Goal: Task Accomplishment & Management: Use online tool/utility

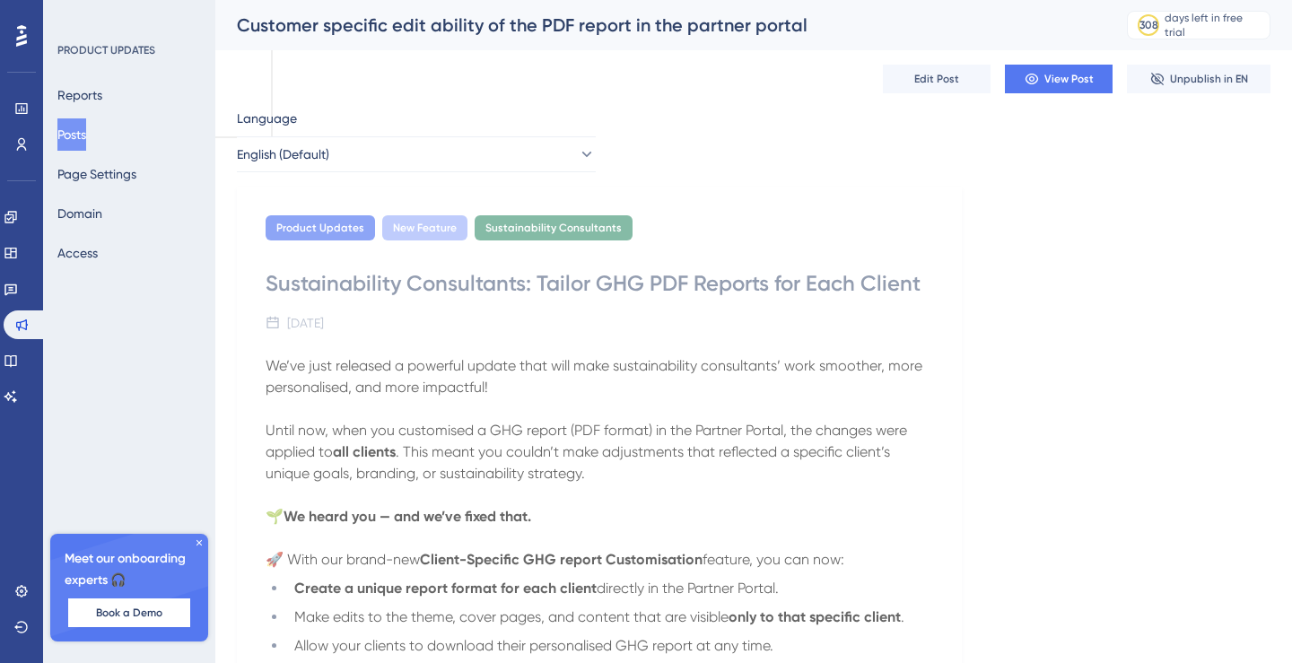
click at [201, 541] on icon at bounding box center [199, 542] width 11 height 11
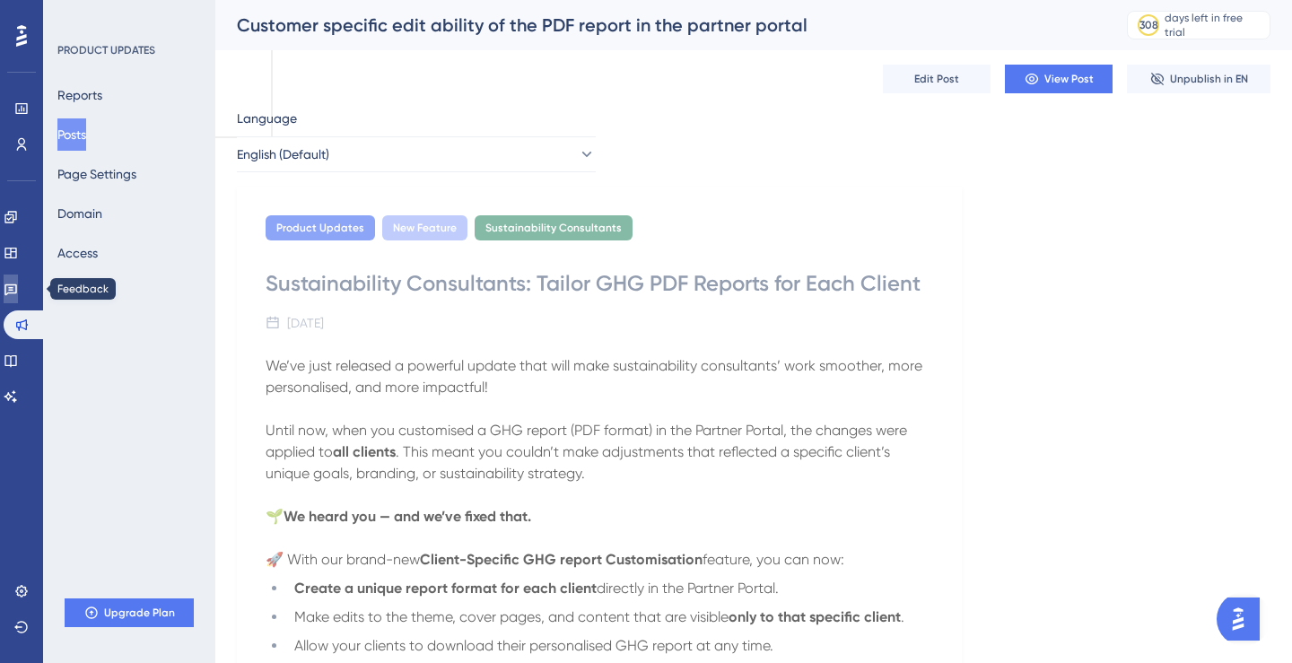
click at [17, 278] on link at bounding box center [11, 289] width 14 height 29
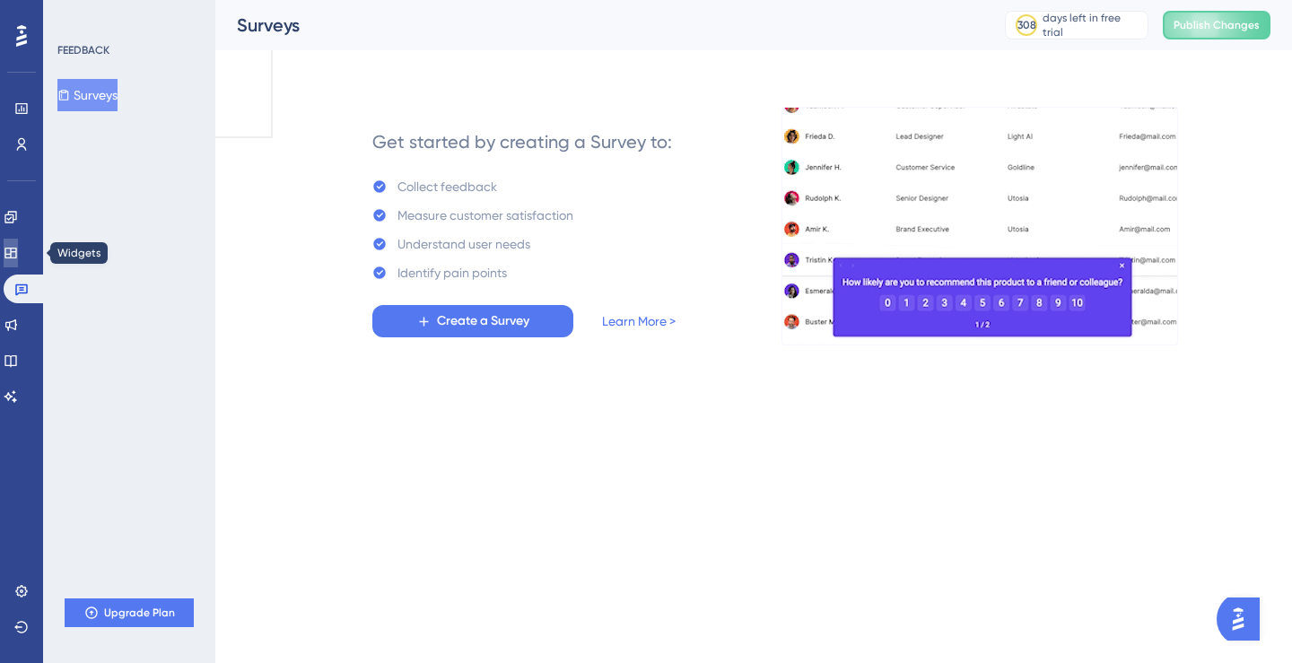
click at [18, 247] on icon at bounding box center [11, 253] width 14 height 14
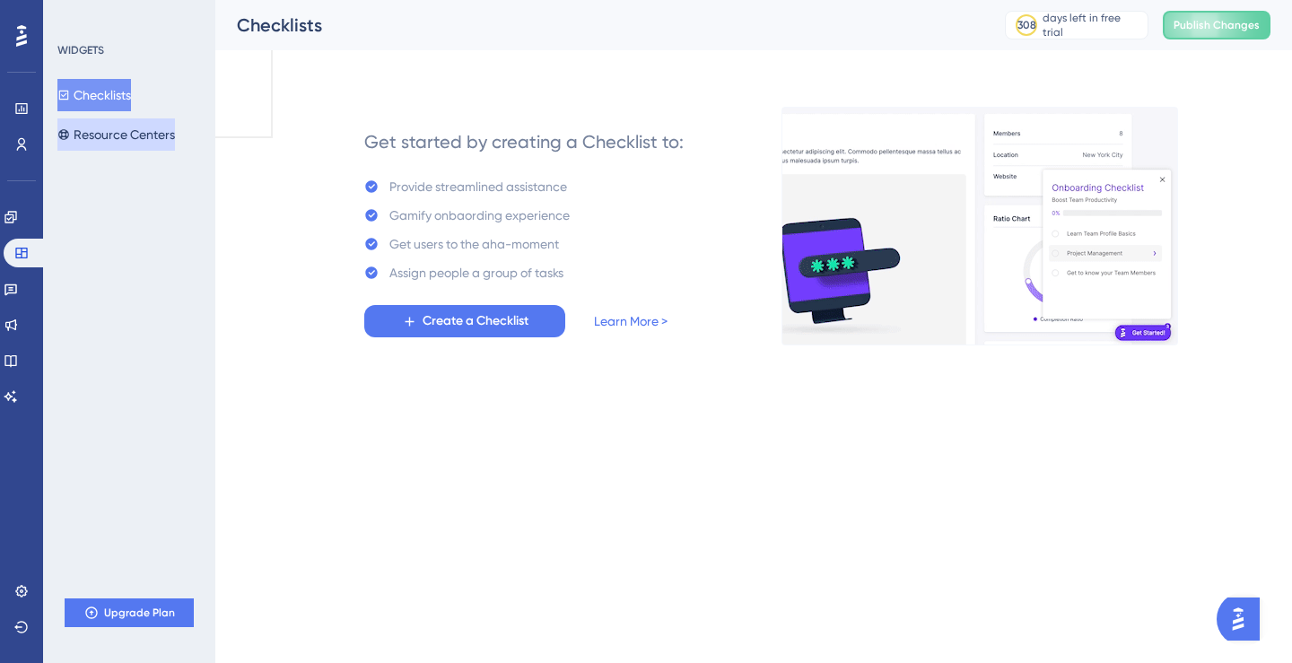
click at [132, 136] on button "Resource Centers" at bounding box center [116, 134] width 118 height 32
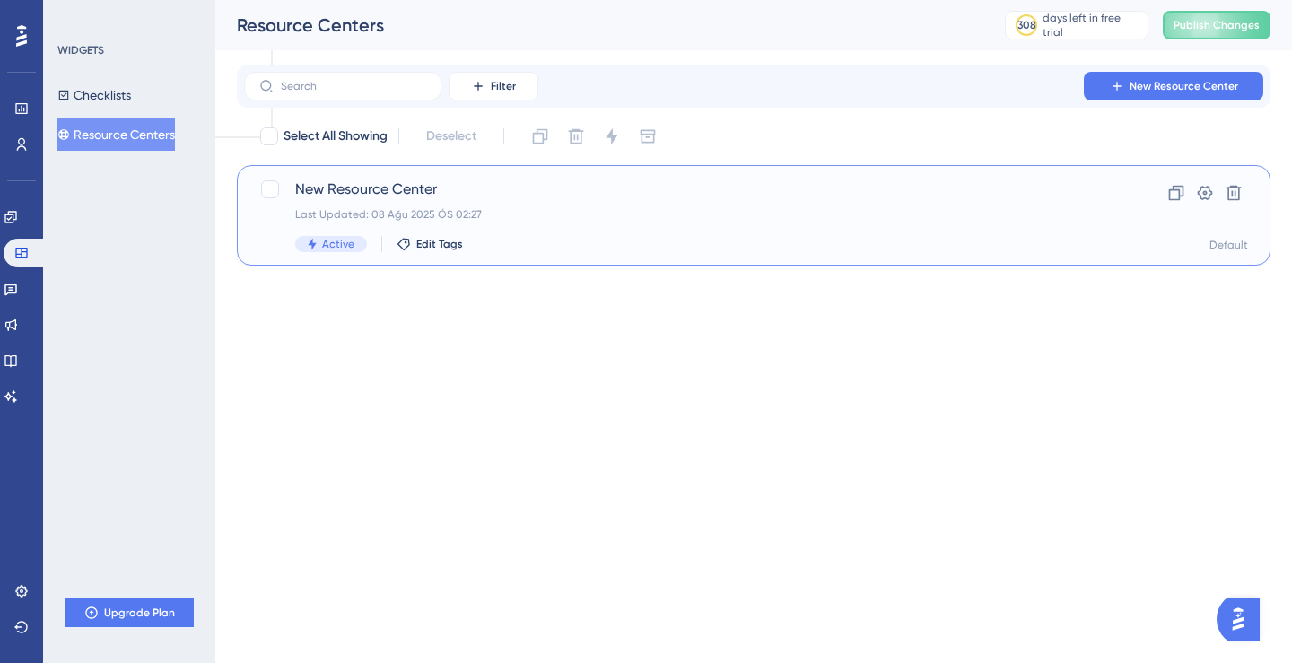
click at [493, 187] on span "New Resource Center" at bounding box center [681, 190] width 773 height 22
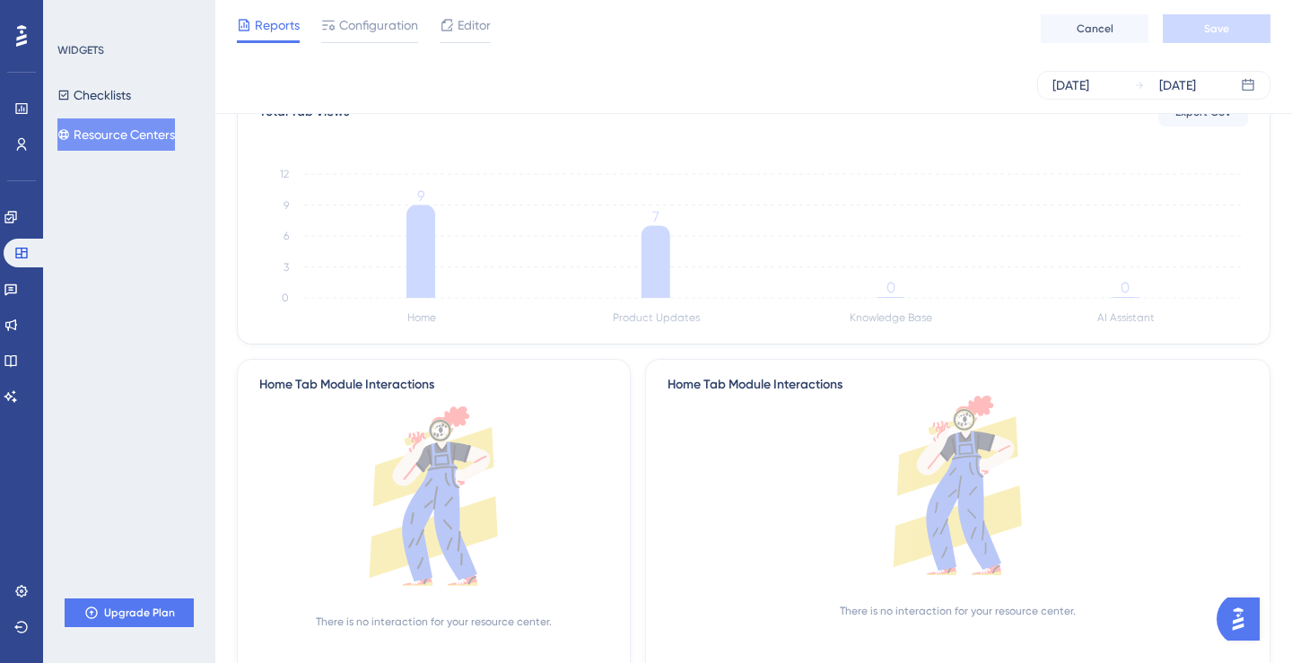
scroll to position [929, 0]
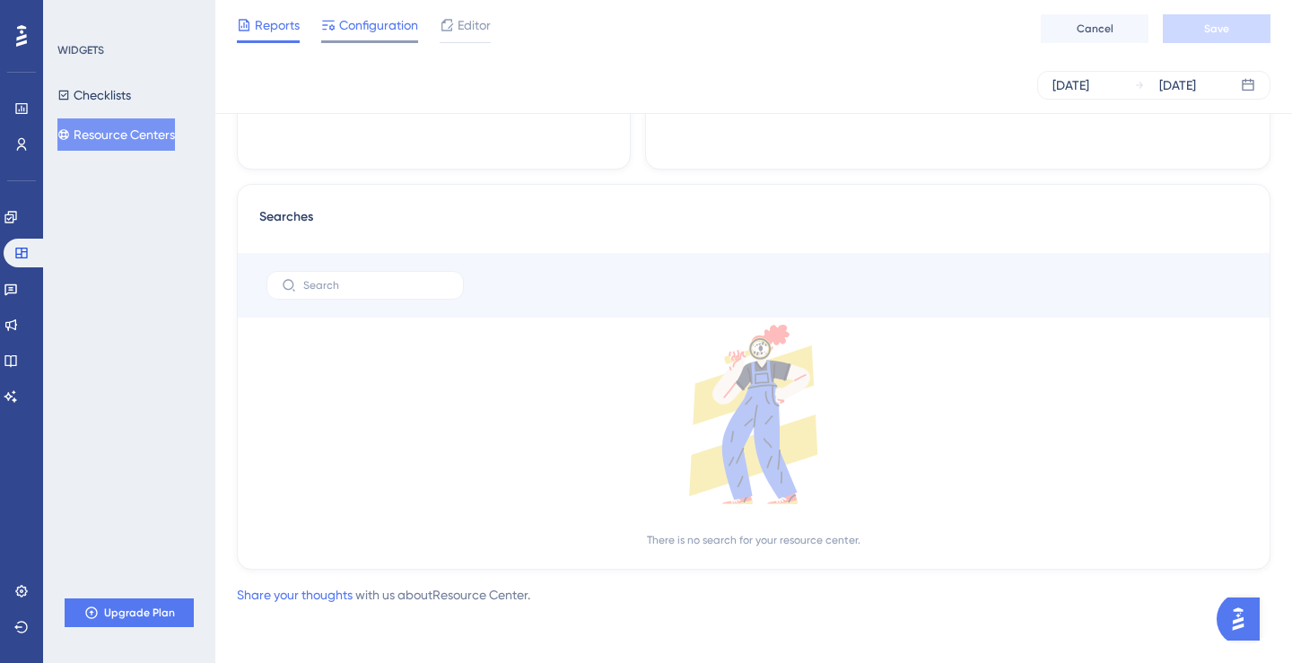
click at [379, 31] on span "Configuration" at bounding box center [378, 25] width 79 height 22
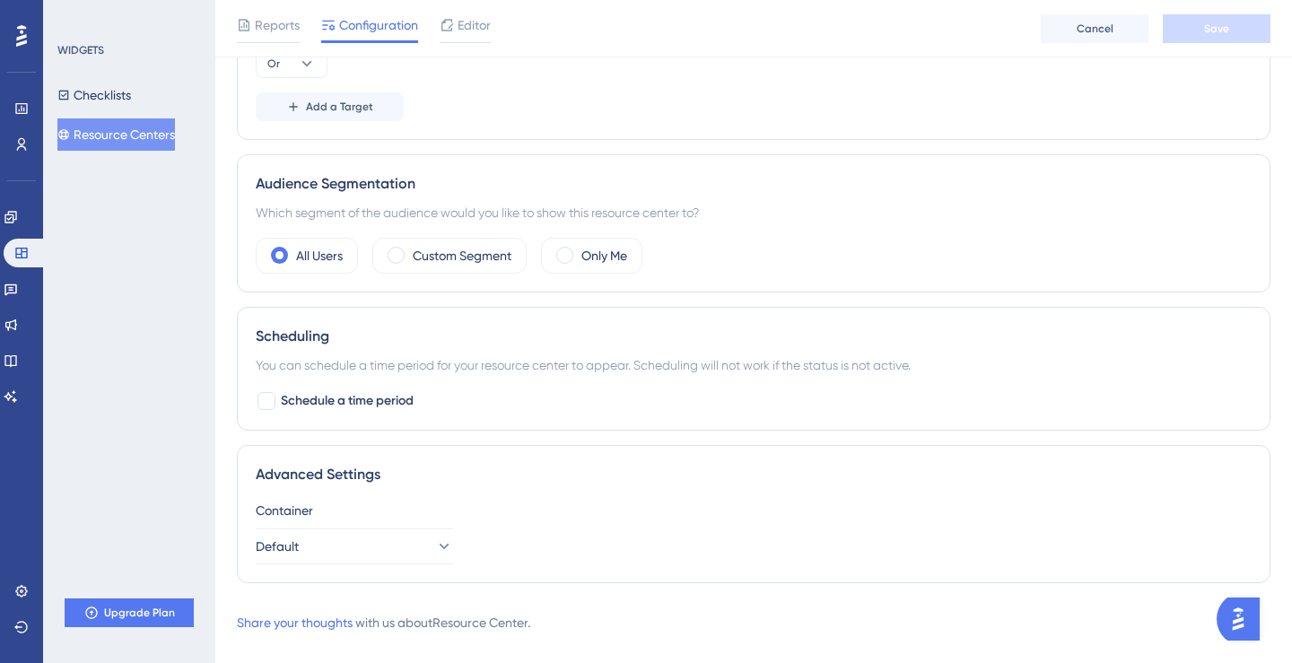
scroll to position [1011, 0]
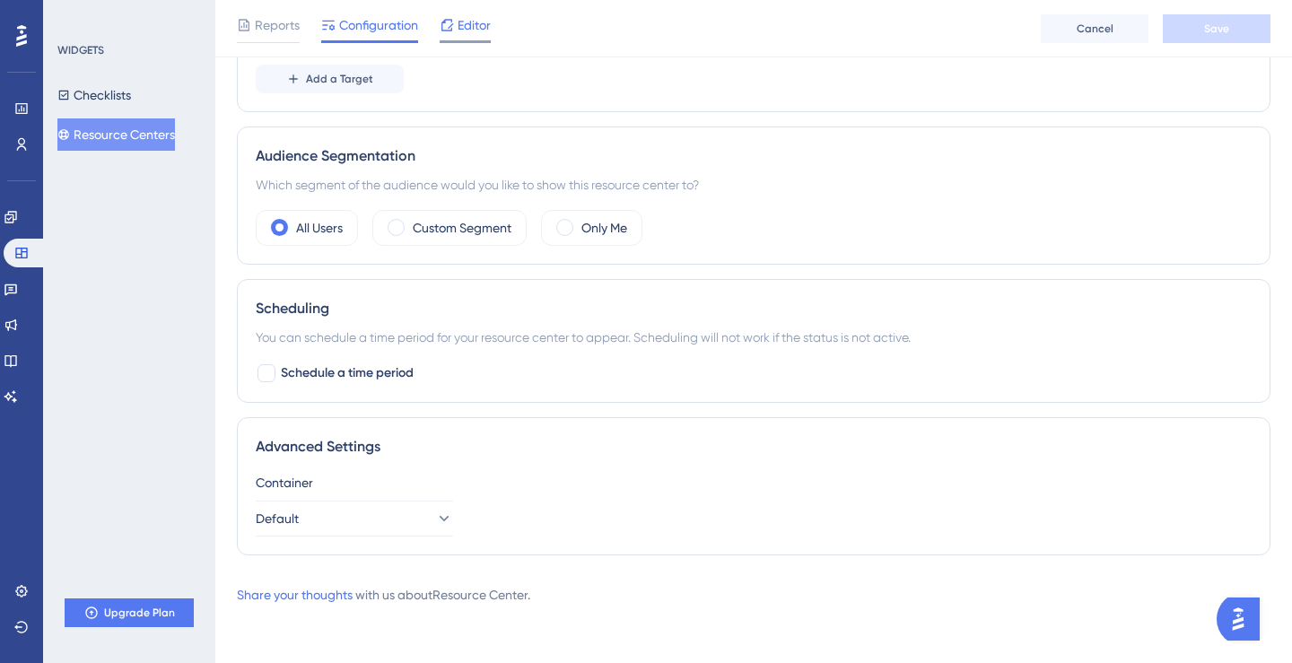
click at [481, 30] on span "Editor" at bounding box center [474, 25] width 33 height 22
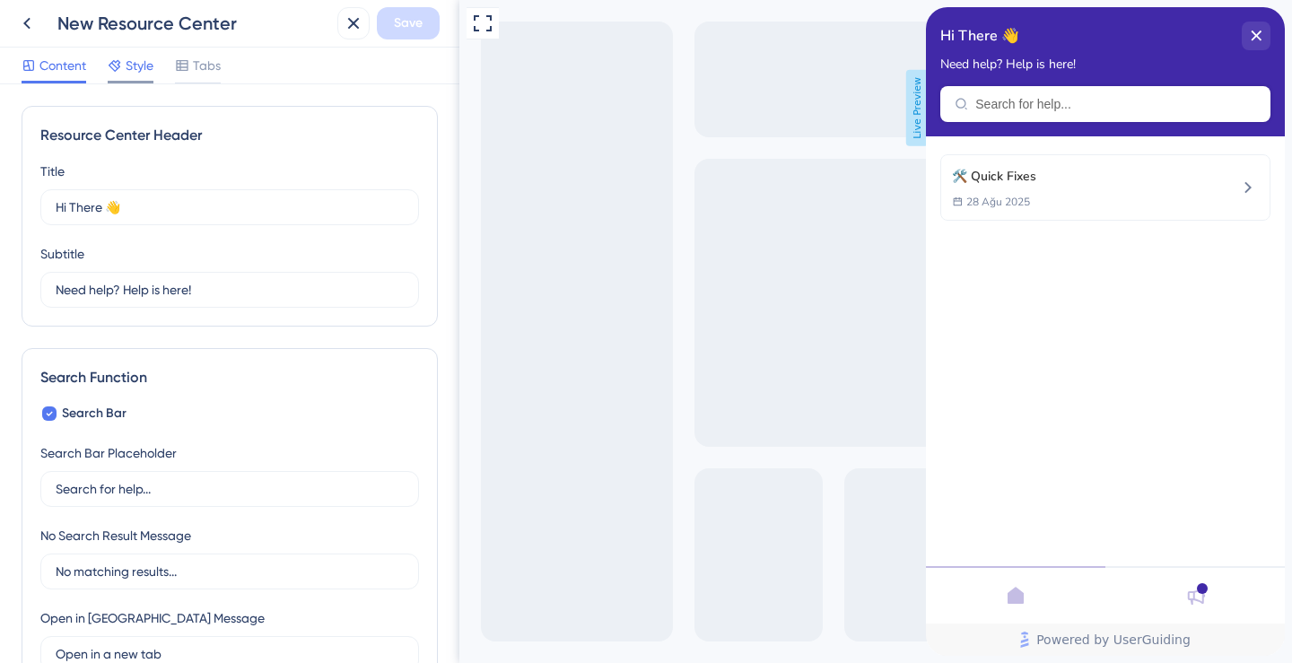
click at [130, 68] on span "Style" at bounding box center [140, 66] width 28 height 22
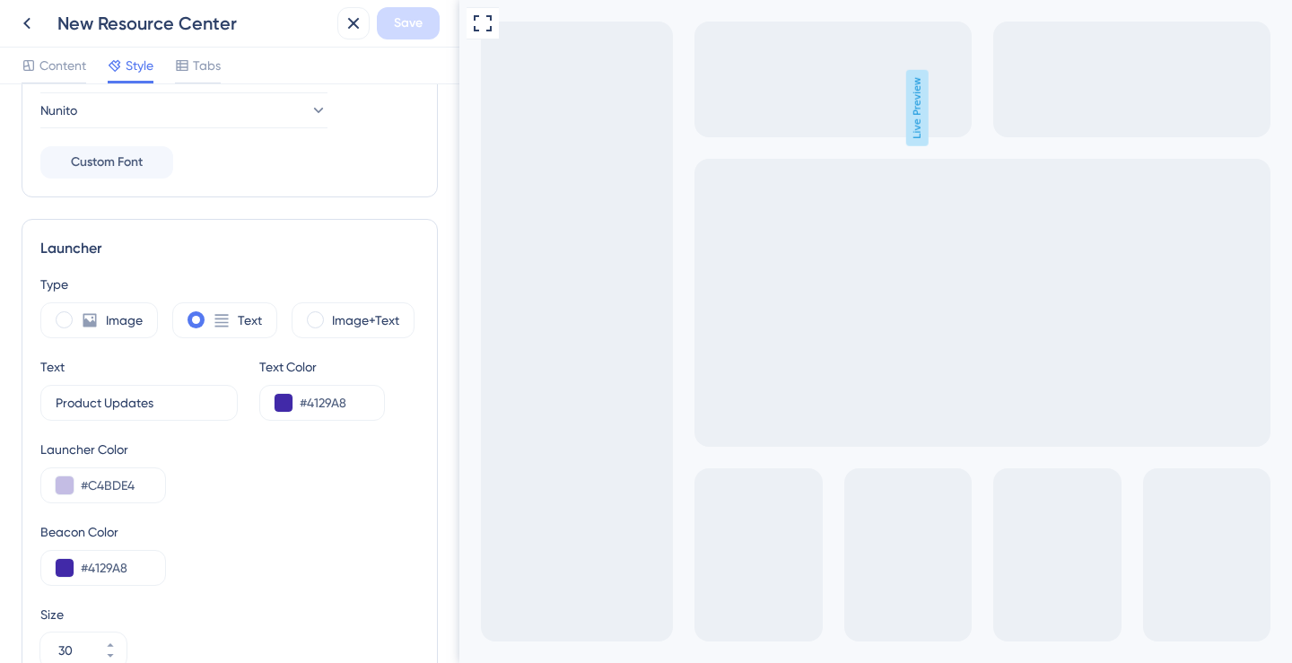
scroll to position [412, 0]
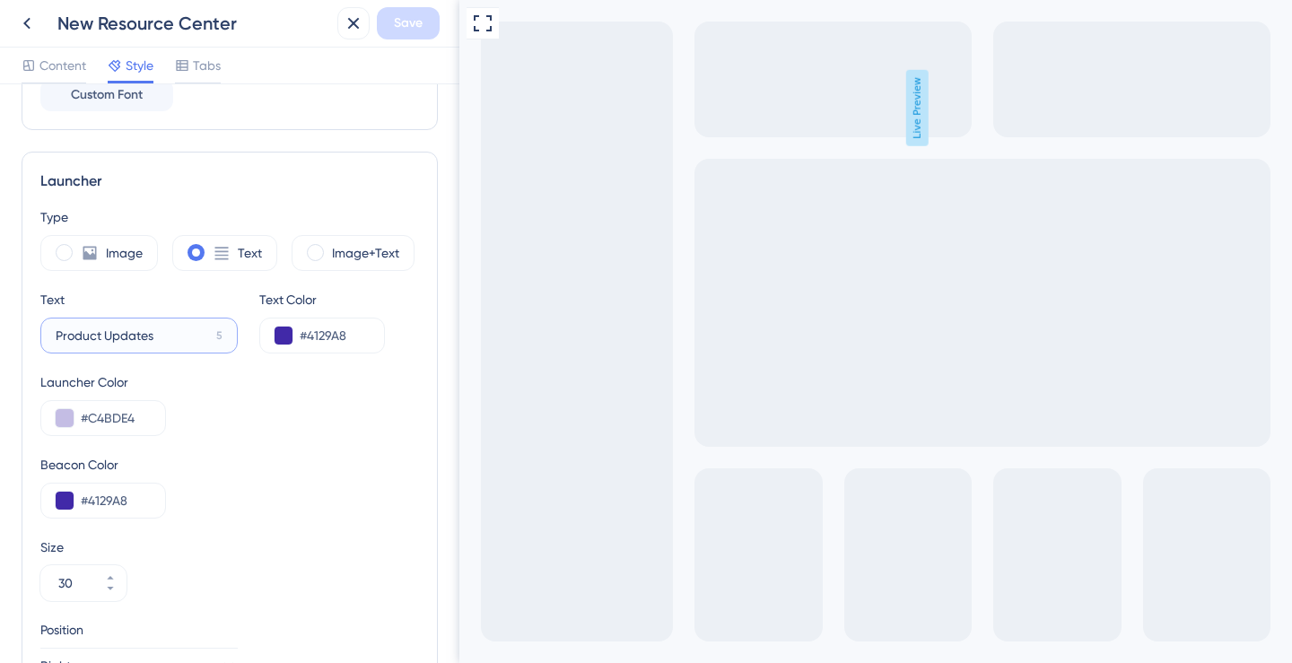
drag, startPoint x: 169, startPoint y: 338, endPoint x: 52, endPoint y: 334, distance: 116.7
click at [52, 334] on label "Product Updates 5" at bounding box center [138, 336] width 197 height 36
type input "Resource Center"
click at [202, 303] on div "Text Resource Center 5" at bounding box center [138, 321] width 197 height 65
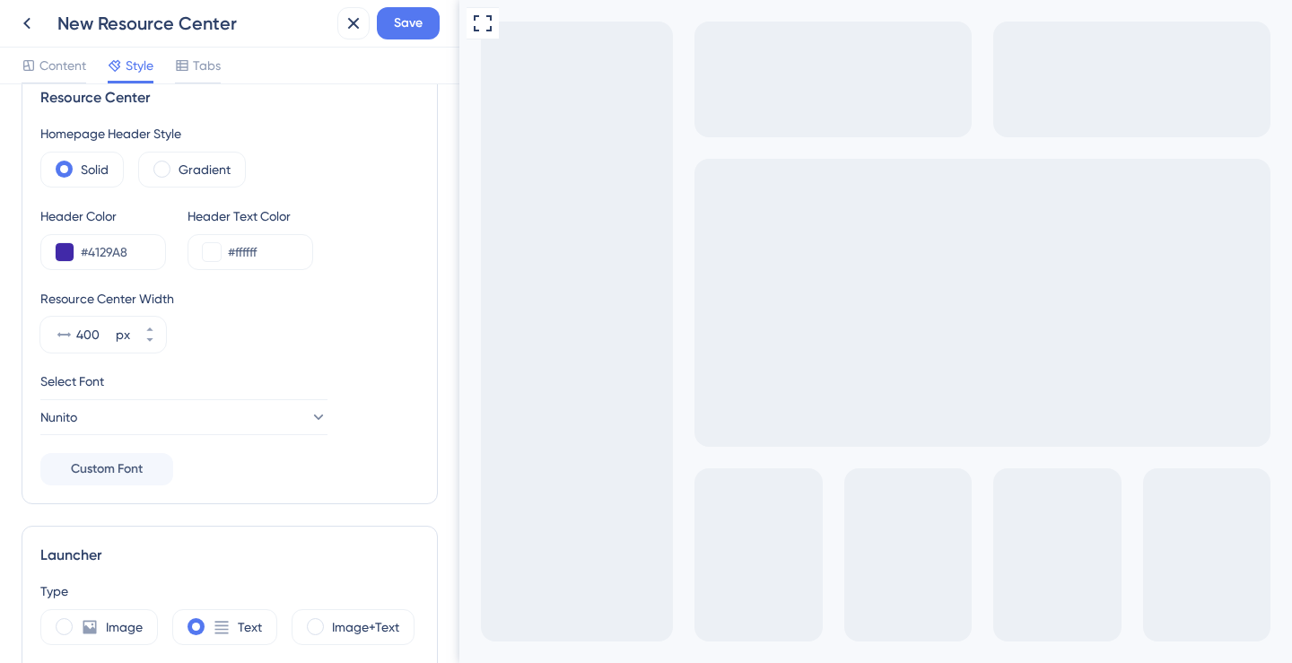
scroll to position [0, 0]
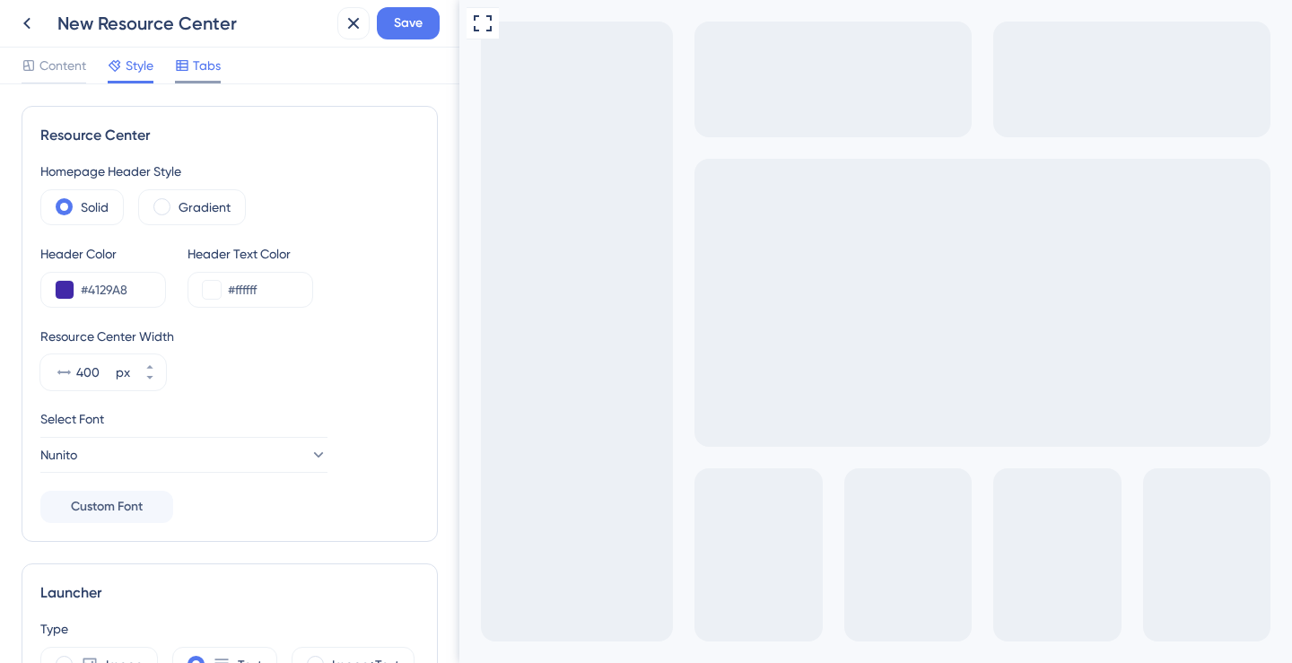
click at [209, 64] on span "Tabs" at bounding box center [207, 66] width 28 height 22
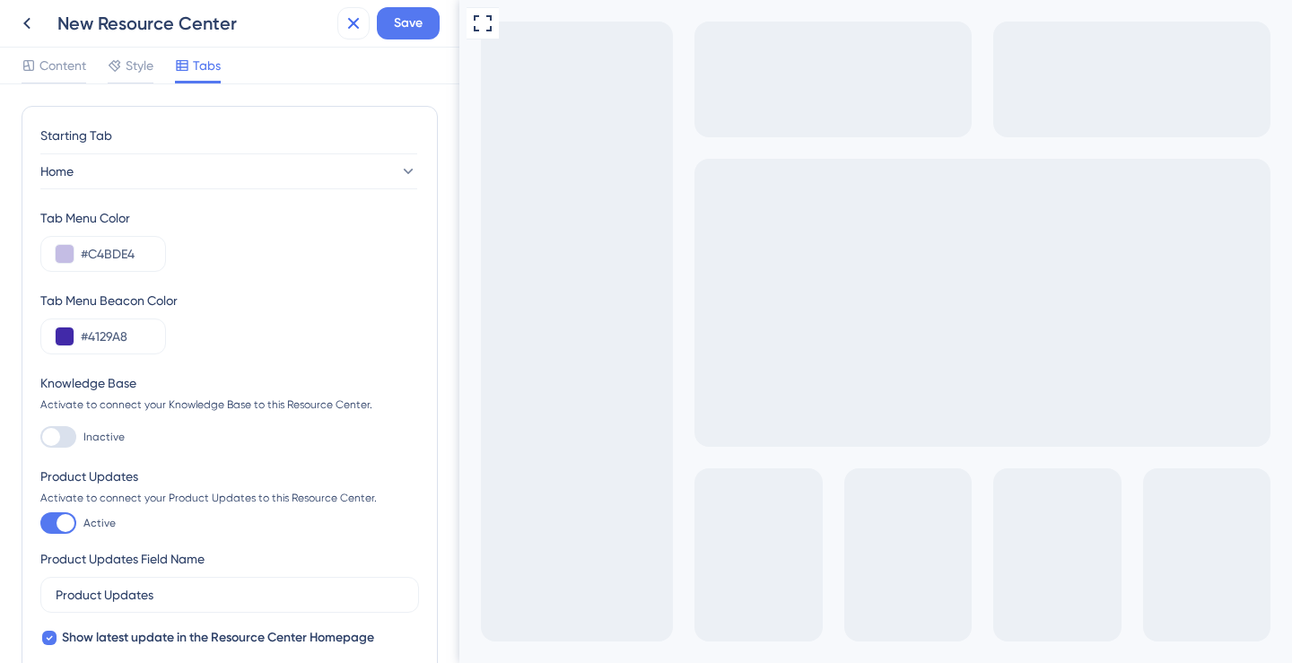
scroll to position [191, 0]
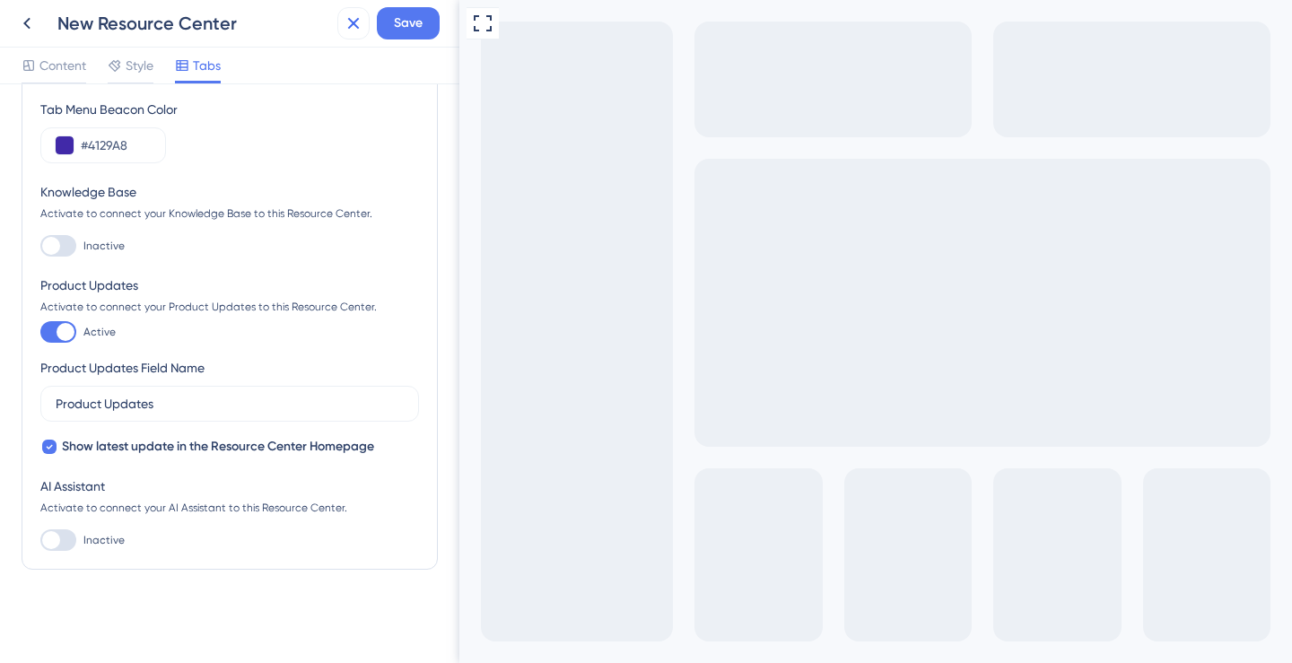
click at [362, 16] on icon at bounding box center [354, 24] width 22 height 22
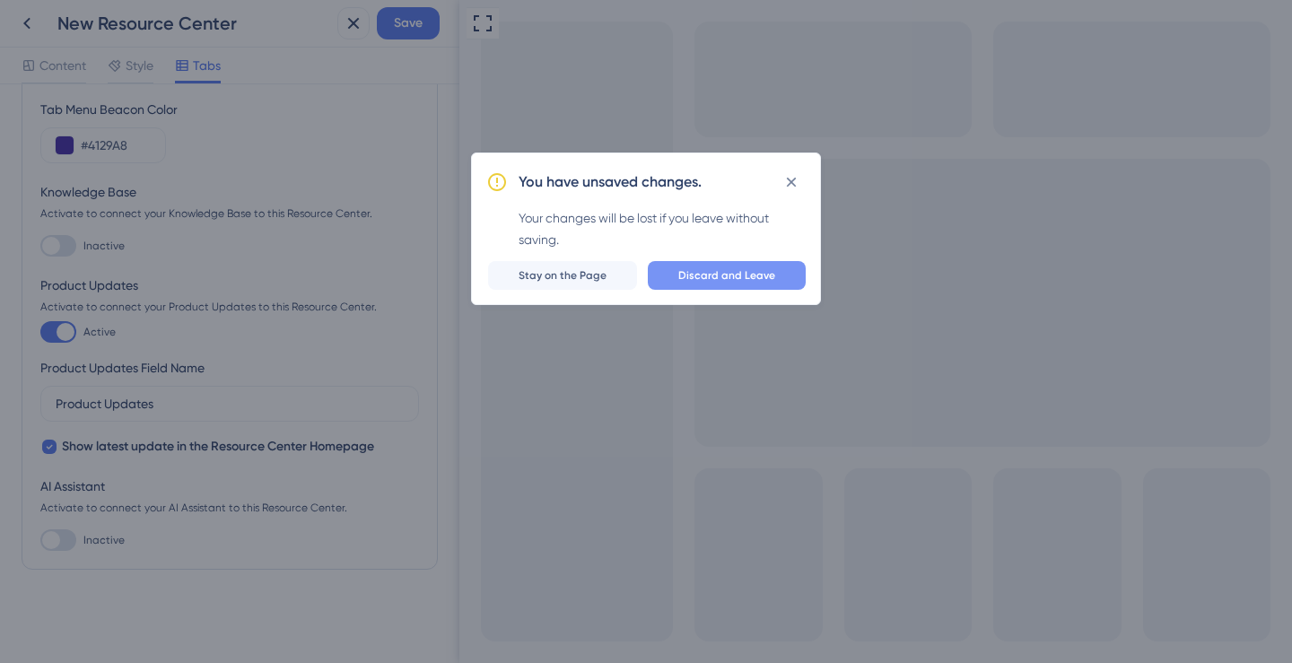
click at [754, 273] on span "Discard and Leave" at bounding box center [726, 275] width 97 height 14
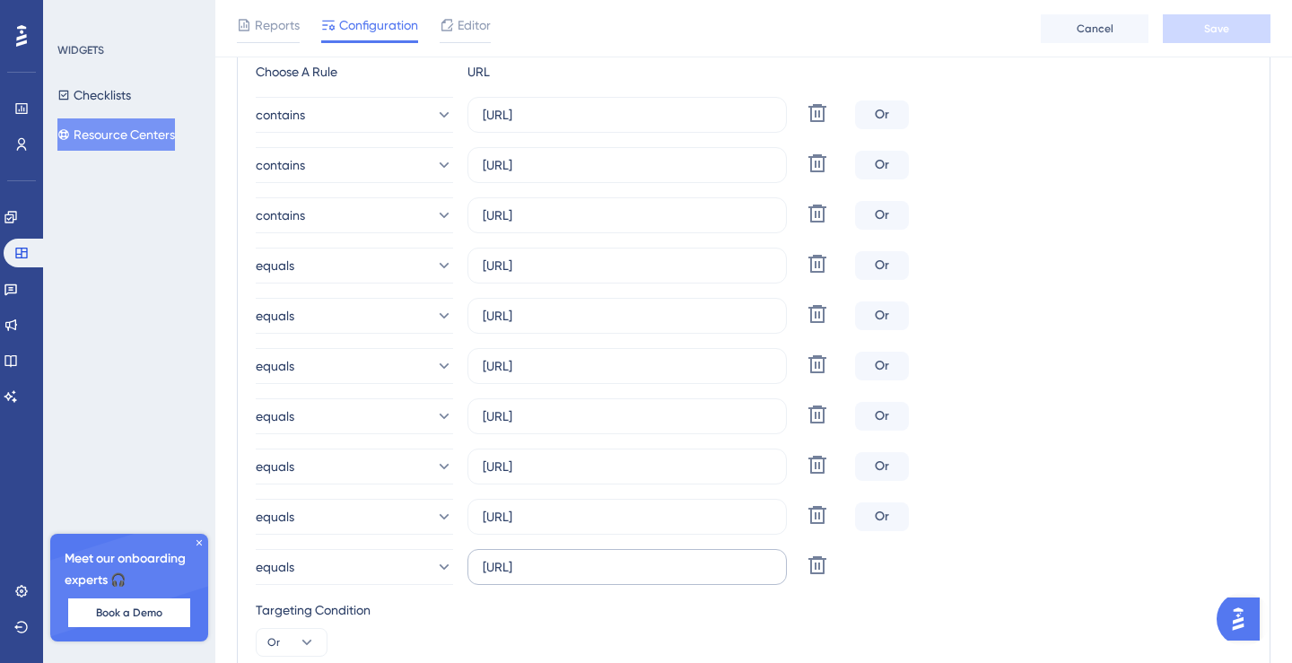
scroll to position [418, 0]
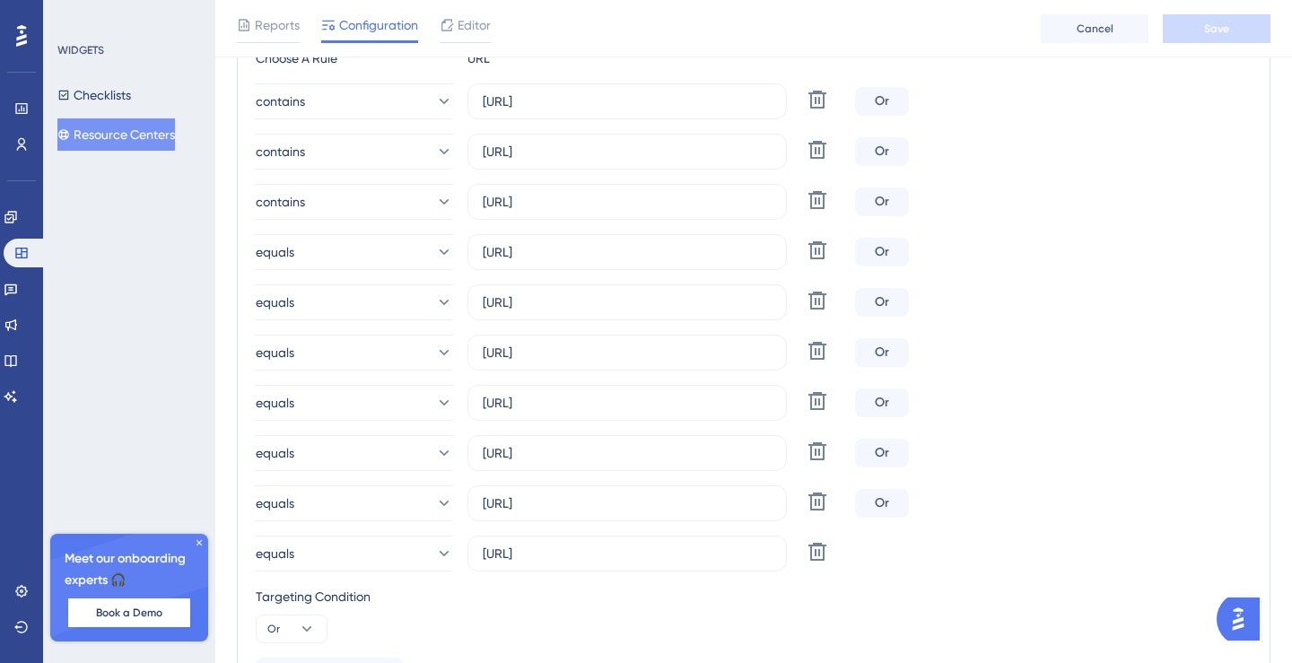
click at [200, 543] on icon at bounding box center [198, 542] width 5 height 5
